Goal: Task Accomplishment & Management: Manage account settings

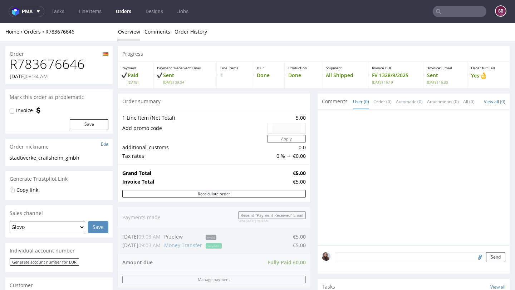
click at [452, 18] on nav "pma Tasks Line Items Orders Designs Jobs SB" at bounding box center [257, 11] width 515 height 23
click at [446, 14] on input "text" at bounding box center [460, 11] width 54 height 11
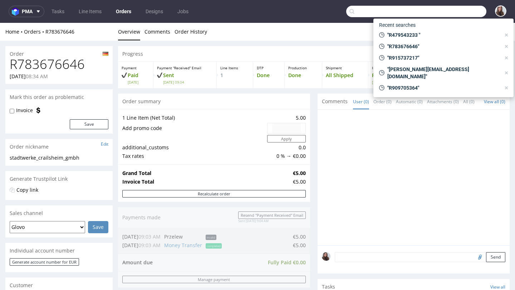
paste input "R222185185"
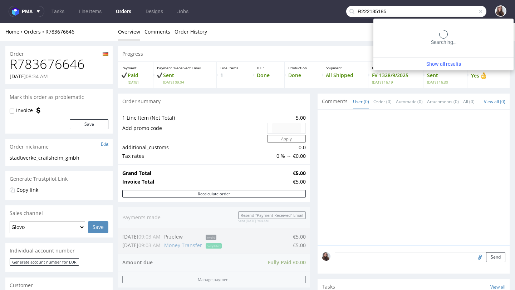
type input "R222185185"
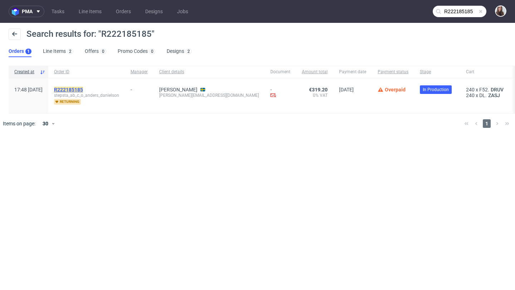
click at [83, 89] on mark "R222185185" at bounding box center [68, 90] width 29 height 6
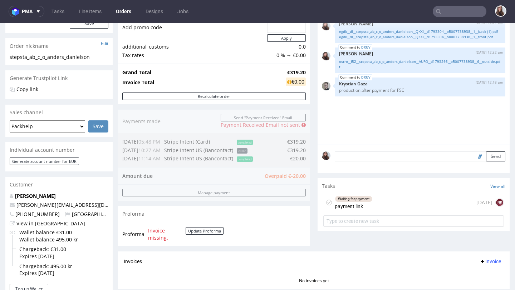
scroll to position [102, 0]
click at [366, 210] on div "Waiting for payment payment link" at bounding box center [354, 202] width 38 height 16
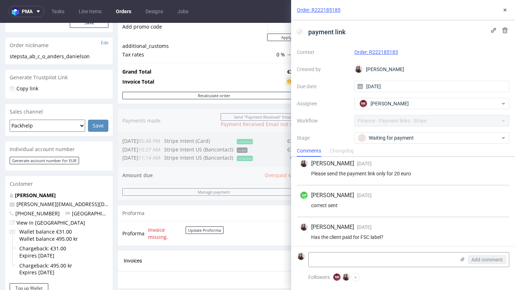
scroll to position [69, 0]
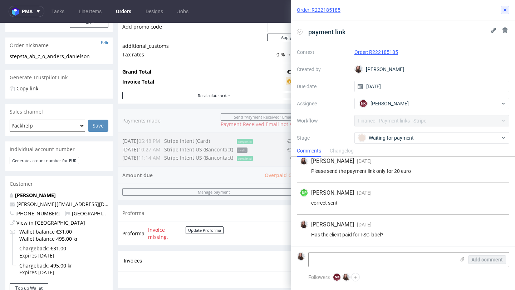
click at [504, 8] on icon at bounding box center [505, 10] width 6 height 6
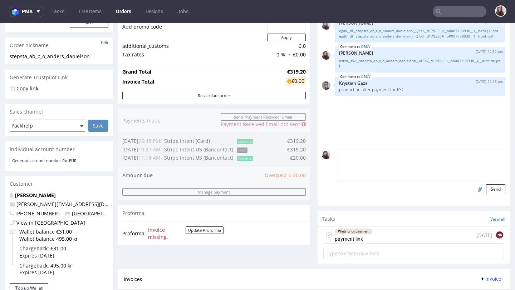
click at [361, 161] on textarea at bounding box center [420, 166] width 171 height 31
type textarea "20 euro paid for FSC"
click at [489, 195] on button "Send" at bounding box center [495, 190] width 19 height 10
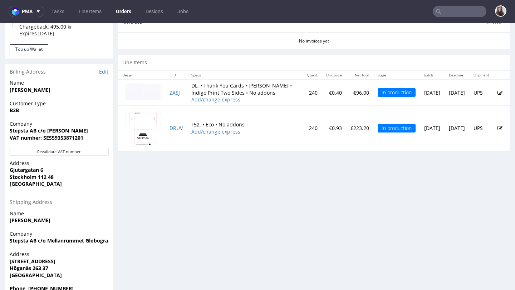
scroll to position [356, 0]
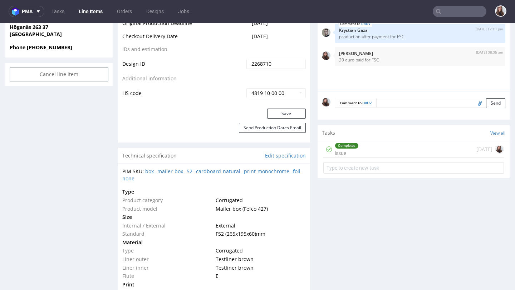
scroll to position [397, 0]
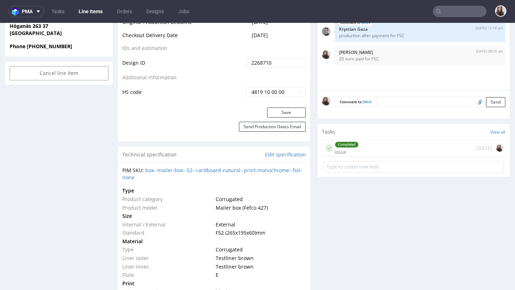
click at [377, 150] on div "Completed issue 12 days ago" at bounding box center [413, 148] width 181 height 17
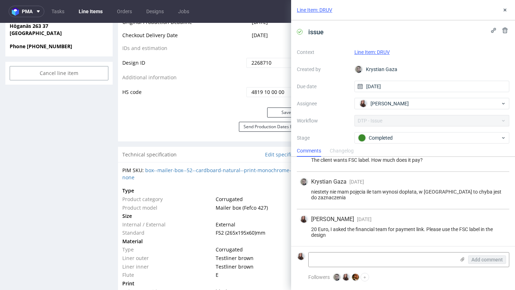
scroll to position [49, 0]
click at [342, 259] on textarea at bounding box center [382, 260] width 147 height 14
type textarea "paid"
click at [479, 261] on span "Add comment" at bounding box center [486, 260] width 31 height 5
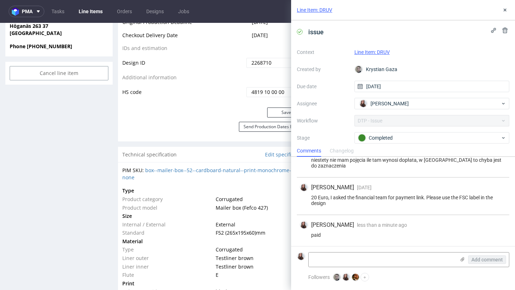
scroll to position [81, 0]
click at [506, 8] on icon at bounding box center [505, 10] width 6 height 6
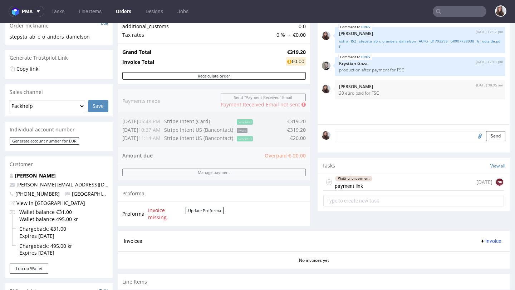
scroll to position [125, 0]
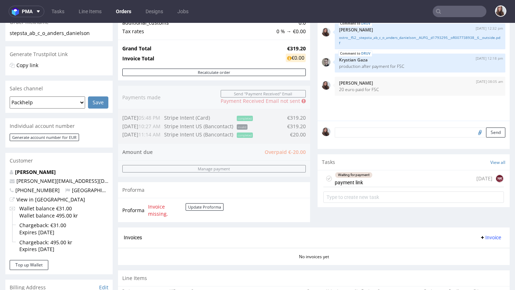
click at [380, 187] on div "Waiting for payment payment link 9 days ago NK" at bounding box center [413, 179] width 181 height 17
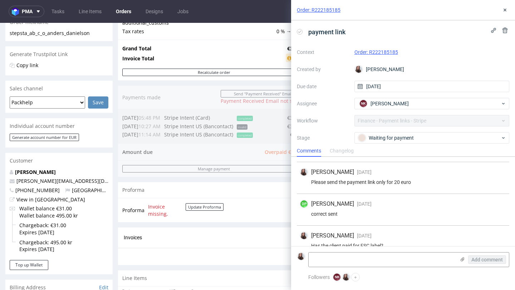
scroll to position [69, 0]
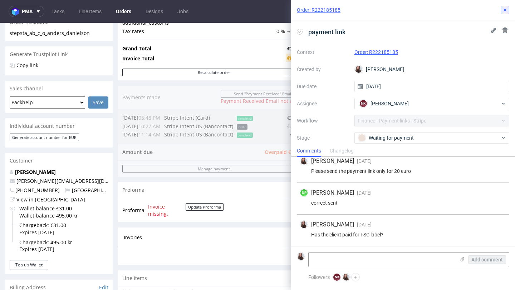
click at [505, 11] on icon at bounding box center [505, 10] width 6 height 6
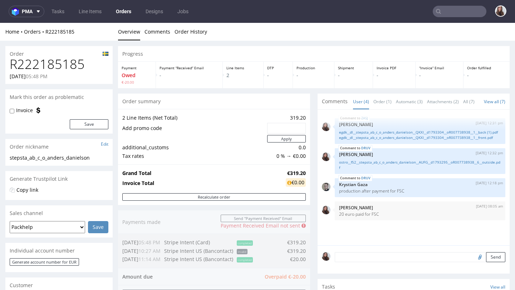
click at [456, 11] on input "text" at bounding box center [460, 11] width 54 height 11
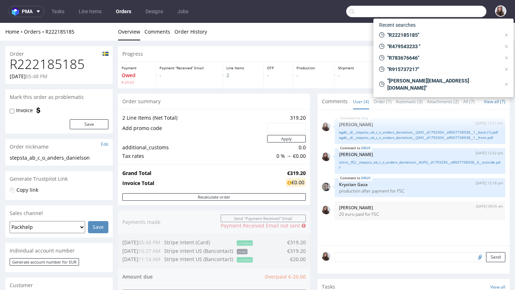
paste input "R365765698"
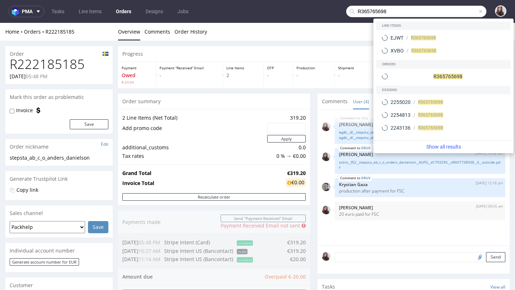
type input "R365765698"
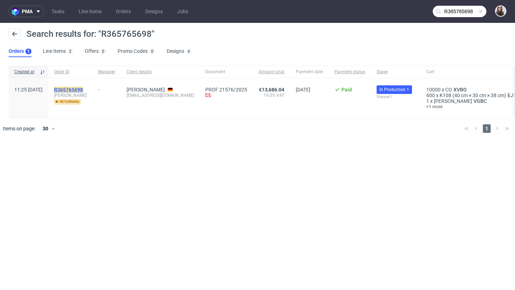
click at [83, 88] on mark "R365765698" at bounding box center [68, 90] width 29 height 6
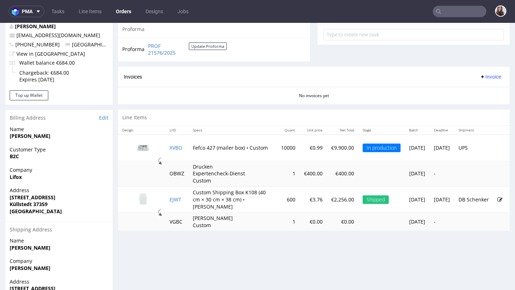
scroll to position [275, 0]
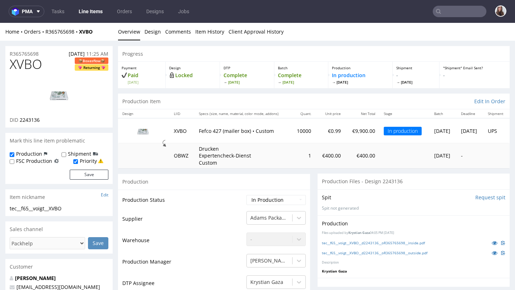
click at [454, 13] on input "text" at bounding box center [460, 11] width 54 height 11
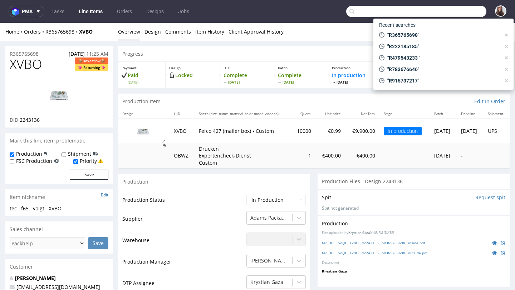
paste input "R292783168"
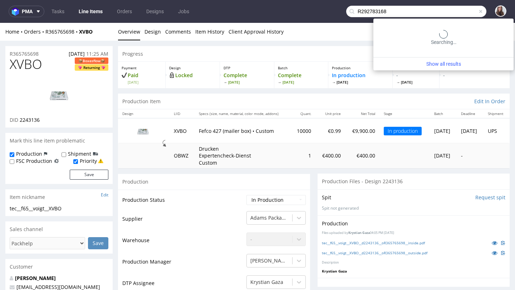
type input "R292783168"
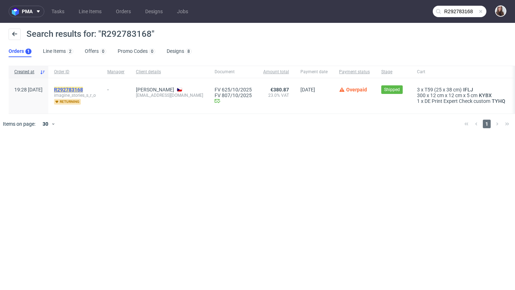
click at [83, 90] on mark "R292783168" at bounding box center [68, 90] width 29 height 6
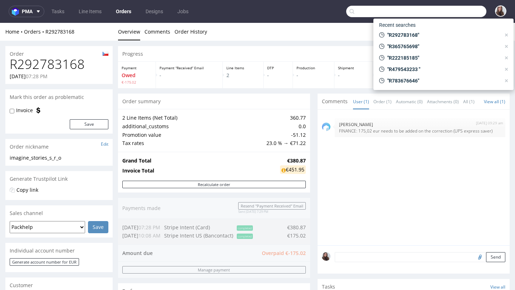
click at [447, 15] on input "text" at bounding box center [416, 11] width 140 height 11
paste input "R745623770"
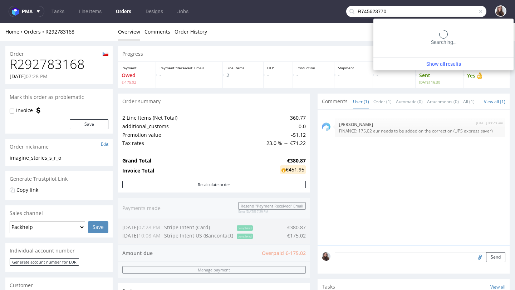
type input "R745623770"
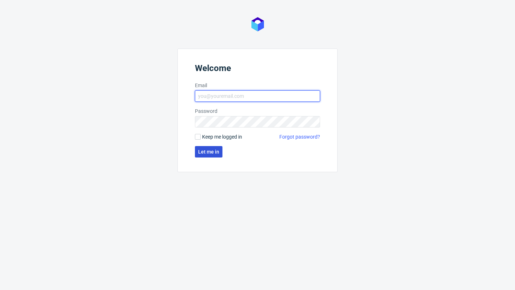
type input "[PERSON_NAME][EMAIL_ADDRESS][DOMAIN_NAME]"
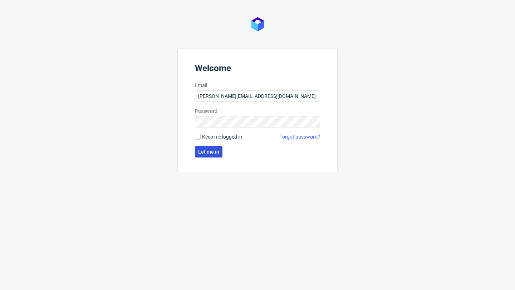
click at [204, 150] on span "Let me in" at bounding box center [208, 152] width 21 height 5
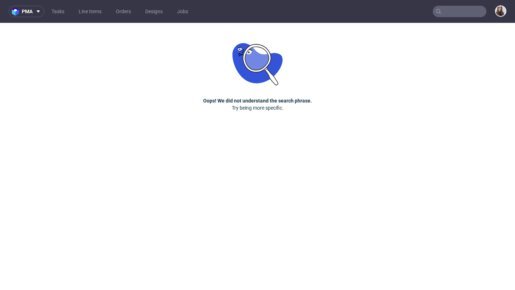
click at [463, 11] on input "text" at bounding box center [460, 11] width 54 height 11
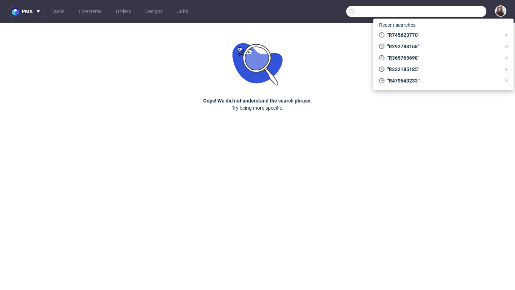
paste input "R745623770"
type input "R745623770"
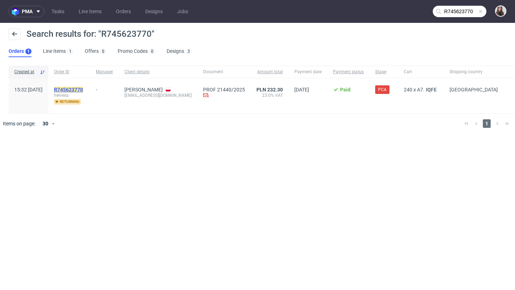
click at [83, 89] on mark "R745623770" at bounding box center [68, 90] width 29 height 6
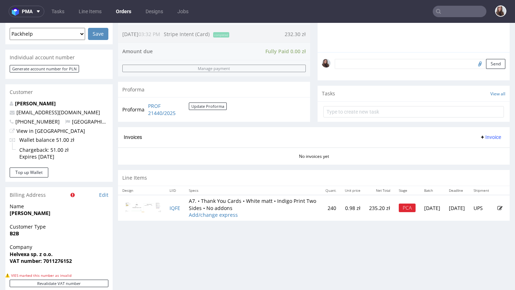
scroll to position [246, 0]
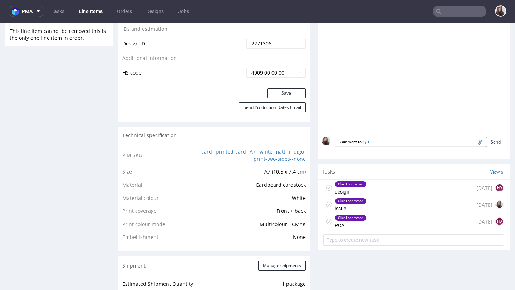
scroll to position [0, 0]
click at [352, 230] on div "Client contacted PCA" at bounding box center [351, 222] width 32 height 16
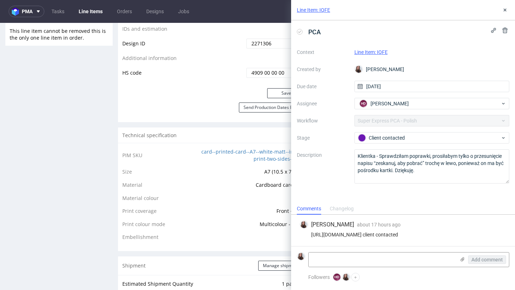
drag, startPoint x: 344, startPoint y: 237, endPoint x: 308, endPoint y: 227, distance: 36.8
click at [308, 232] on div "[URL][DOMAIN_NAME] client contacted" at bounding box center [403, 235] width 207 height 6
copy div "[URL][DOMAIN_NAME] client contacted"
click at [343, 257] on textarea at bounding box center [382, 260] width 147 height 14
paste textarea "Dzień [PERSON_NAME], Sprawdziłam prawki, prosiłabym tylko o przesunięcie napisu…"
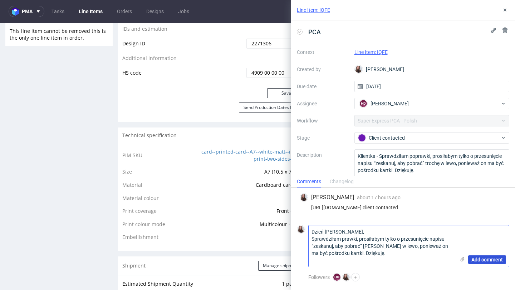
type textarea "Dzień [PERSON_NAME], Sprawdziłam prawki, prosiłabym tylko o przesunięcie napisu…"
click at [489, 261] on span "Add comment" at bounding box center [486, 260] width 31 height 5
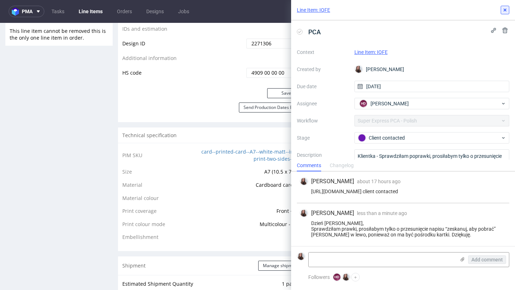
click at [505, 12] on icon at bounding box center [505, 10] width 6 height 6
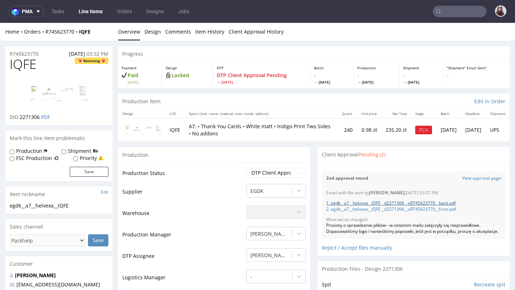
click at [359, 202] on link "1. egdk__a7__helvexa__IQFE__d2271306__oR745623770__back.pdf" at bounding box center [390, 203] width 129 height 6
click at [359, 208] on link "2. egdk__a7__helvexa__IQFE__d2271306__oR745623770__front.pdf" at bounding box center [391, 209] width 130 height 6
click at [399, 210] on link "2. egdk__a7__helvexa__IQFE__d2271306__oR745623770__front.pdf" at bounding box center [391, 209] width 130 height 6
click at [384, 203] on link "1. egdk__a7__helvexa__IQFE__d2271306__oR745623770__back.pdf" at bounding box center [390, 203] width 129 height 6
click at [349, 212] on link "2. egdk__a7__helvexa__IQFE__d2271306__oR745623770__front.pdf" at bounding box center [391, 209] width 130 height 6
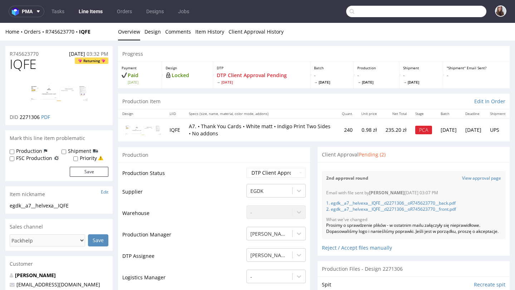
click at [451, 12] on input "text" at bounding box center [416, 11] width 140 height 11
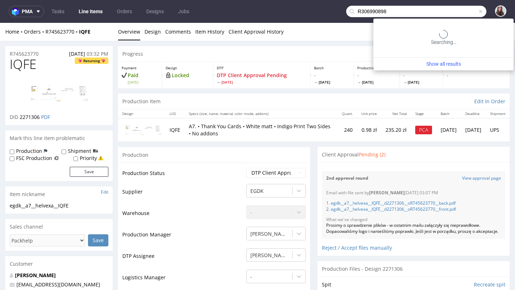
type input "R306990898"
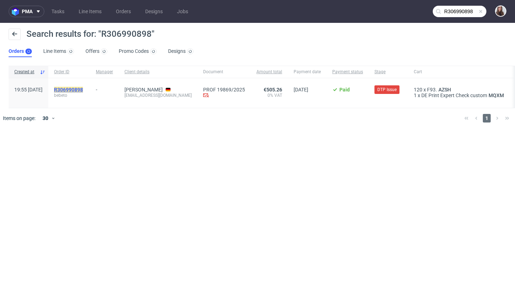
click at [83, 91] on mark "R306990898" at bounding box center [68, 90] width 29 height 6
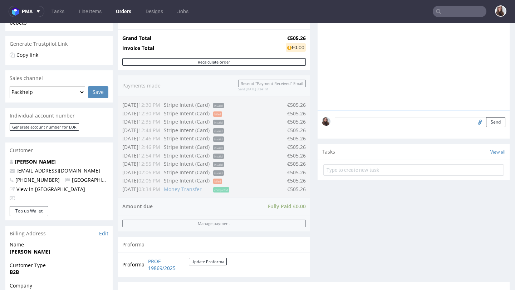
scroll to position [8, 0]
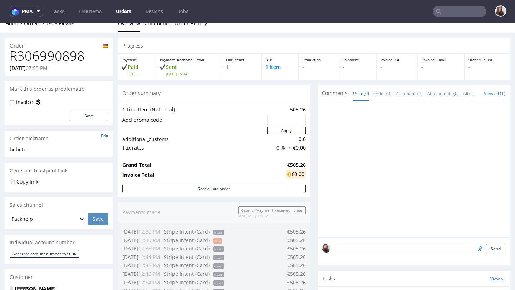
click at [457, 9] on input "text" at bounding box center [460, 11] width 54 height 11
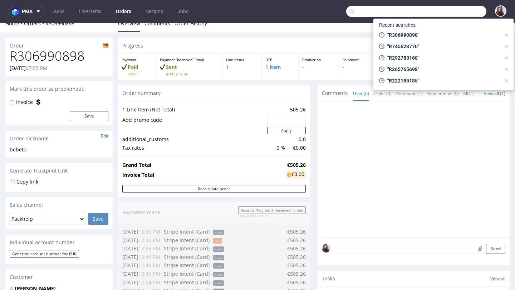
paste input "R474969390"
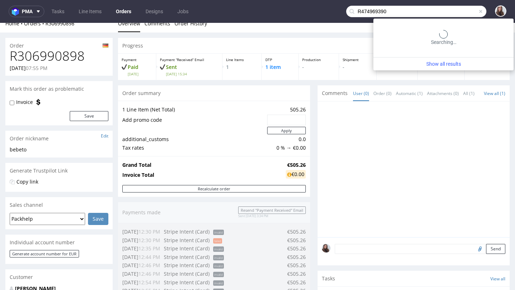
type input "R474969390"
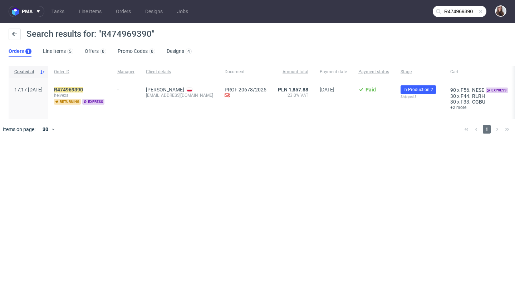
click at [91, 93] on span "helvexa" at bounding box center [80, 96] width 52 height 6
click at [83, 91] on mark "R474969390" at bounding box center [68, 90] width 29 height 6
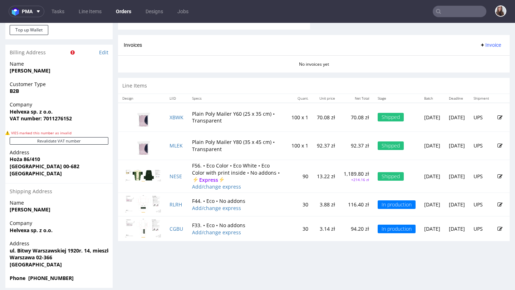
scroll to position [360, 0]
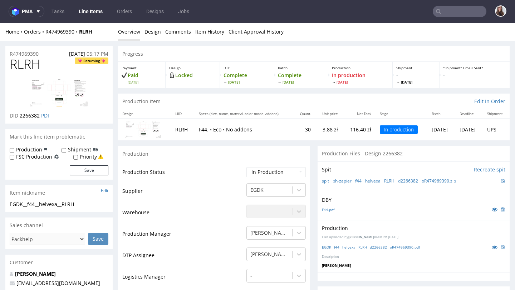
scroll to position [3, 0]
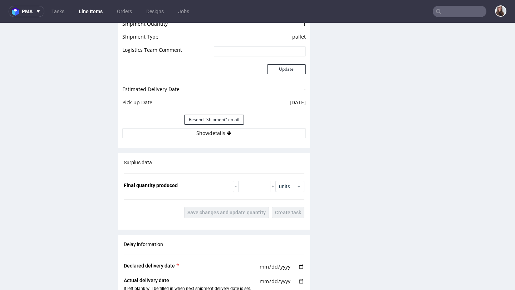
scroll to position [853, 0]
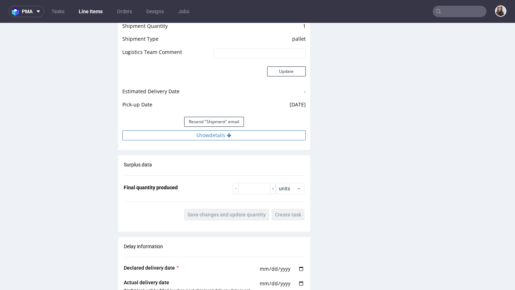
click at [229, 132] on button "Show details" at bounding box center [213, 136] width 183 height 10
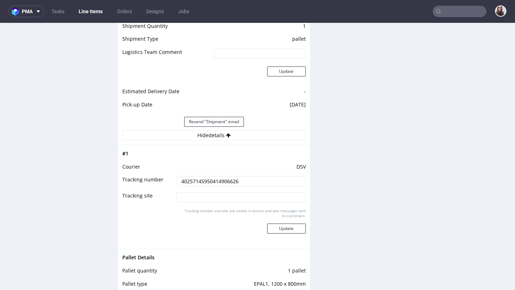
drag, startPoint x: 242, startPoint y: 180, endPoint x: 164, endPoint y: 181, distance: 78.0
click at [164, 181] on tr "Tracking number 40257145950414906626" at bounding box center [213, 184] width 183 height 16
